Goal: Use online tool/utility: Utilize a website feature to perform a specific function

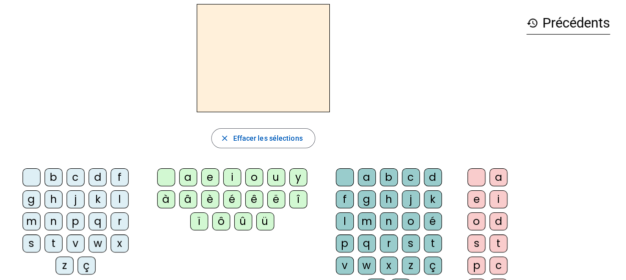
scroll to position [41, 0]
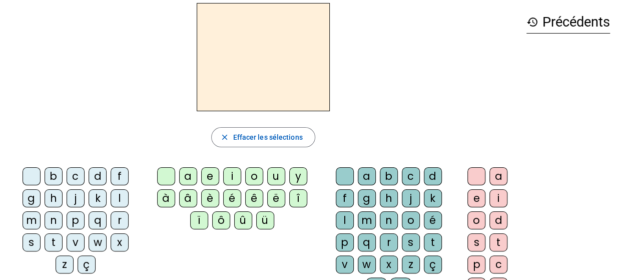
click at [190, 199] on div "â" at bounding box center [188, 198] width 18 height 18
click at [380, 220] on div "n" at bounding box center [389, 220] width 18 height 18
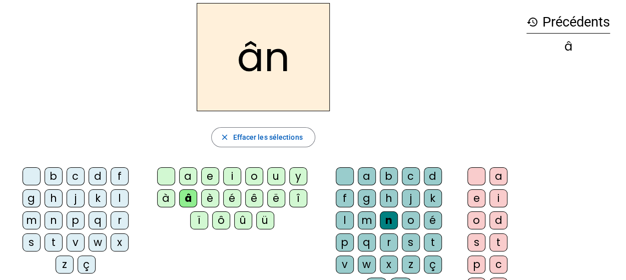
click at [476, 197] on div "e" at bounding box center [477, 198] width 18 height 18
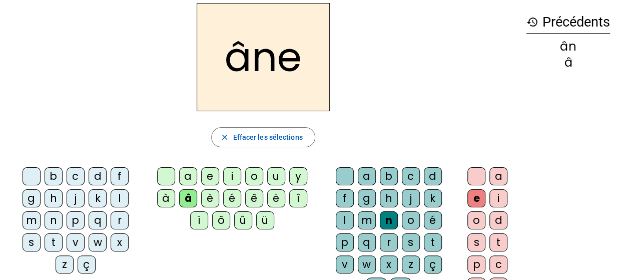
click at [376, 211] on div "m" at bounding box center [367, 220] width 18 height 18
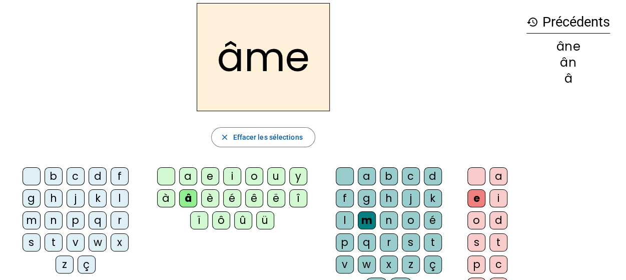
click at [358, 196] on div "g" at bounding box center [367, 198] width 18 height 18
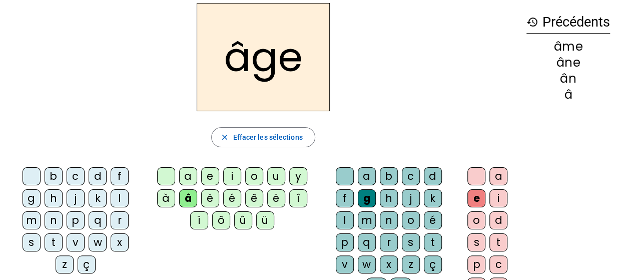
click at [67, 219] on div "p" at bounding box center [76, 220] width 18 height 18
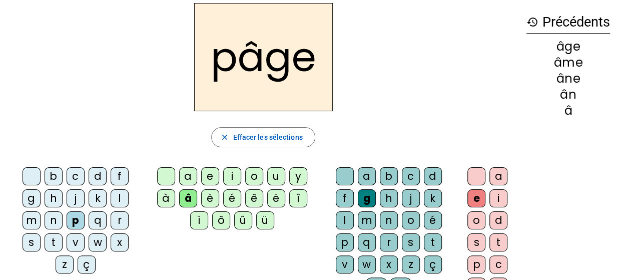
click at [193, 176] on div "a" at bounding box center [188, 176] width 18 height 18
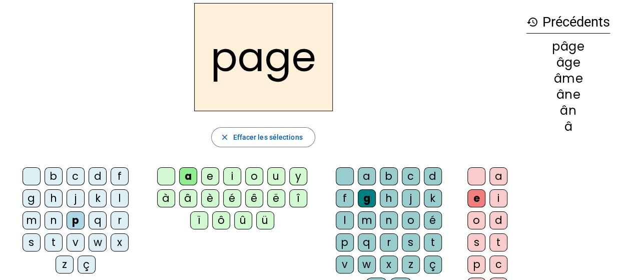
click at [41, 233] on div "s" at bounding box center [32, 242] width 18 height 18
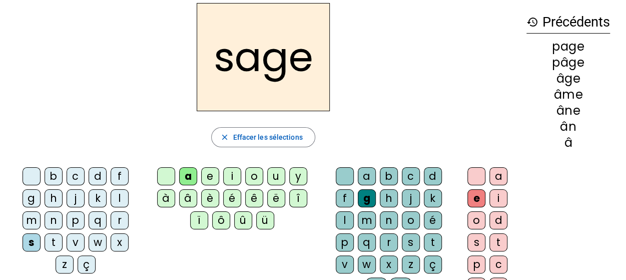
click at [63, 211] on div "n" at bounding box center [54, 220] width 18 height 18
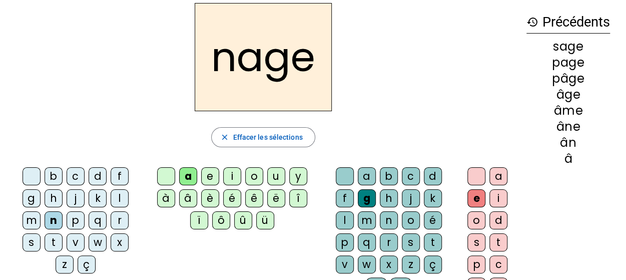
click at [41, 211] on div "m" at bounding box center [32, 220] width 18 height 18
